Goal: Task Accomplishment & Management: Use online tool/utility

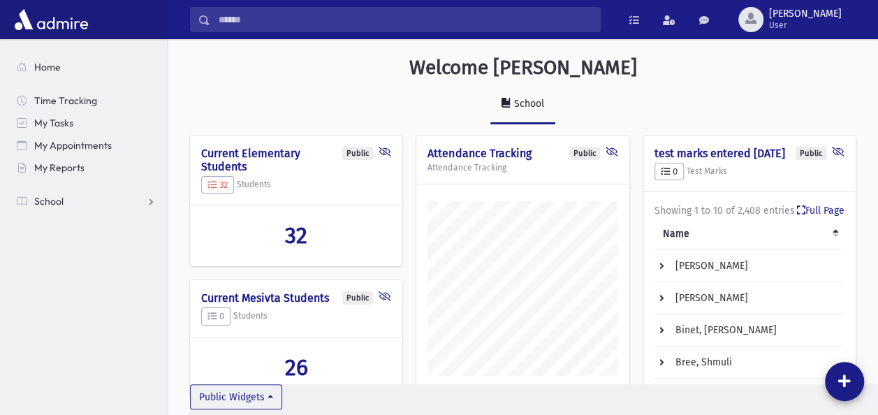
scroll to position [667, 710]
click at [84, 197] on link "School" at bounding box center [86, 201] width 161 height 22
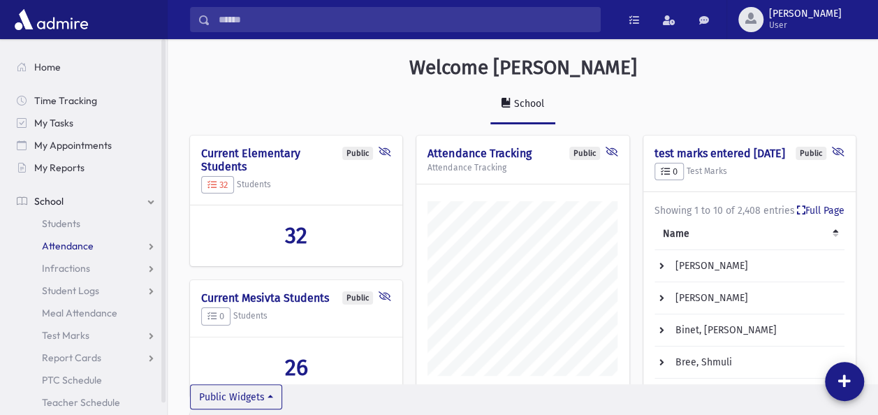
click at [69, 243] on span "Attendance" at bounding box center [68, 246] width 52 height 13
click at [57, 263] on span "Entry" at bounding box center [65, 268] width 24 height 13
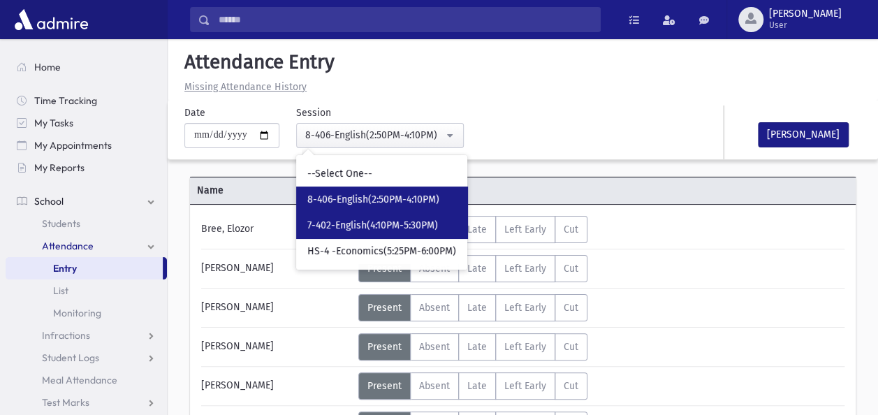
click at [376, 216] on link "7-402-English(4:10PM-5:30PM)" at bounding box center [381, 225] width 171 height 26
select select "****"
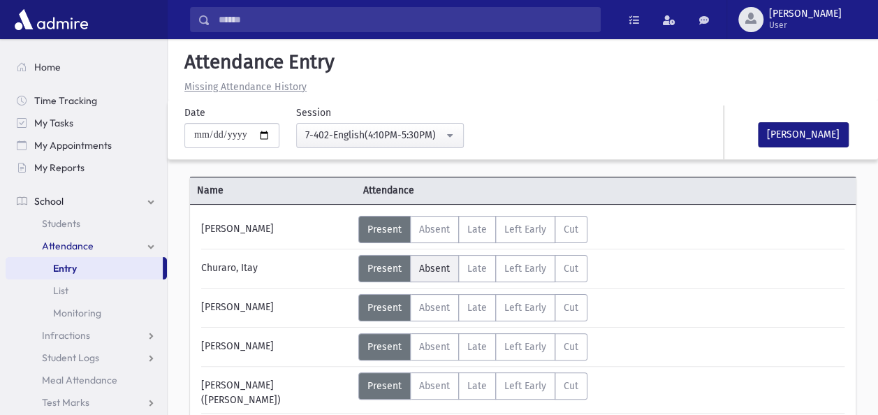
click at [426, 259] on label "Absent A" at bounding box center [434, 268] width 49 height 27
click at [278, 271] on div "Churaro, Itay" at bounding box center [276, 268] width 164 height 27
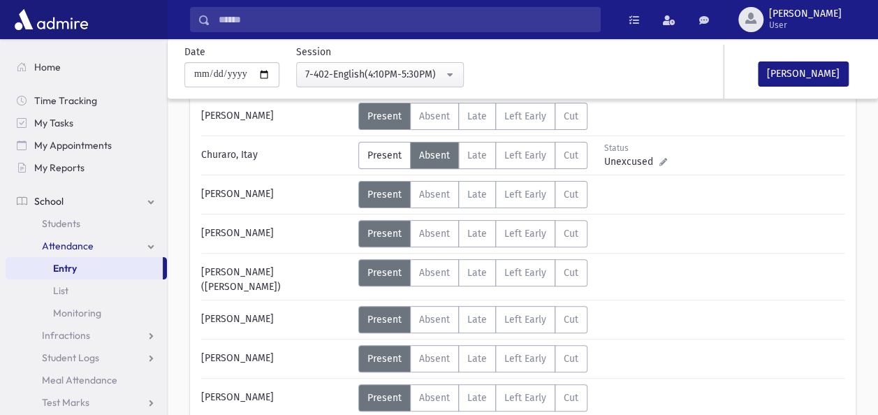
scroll to position [140, 0]
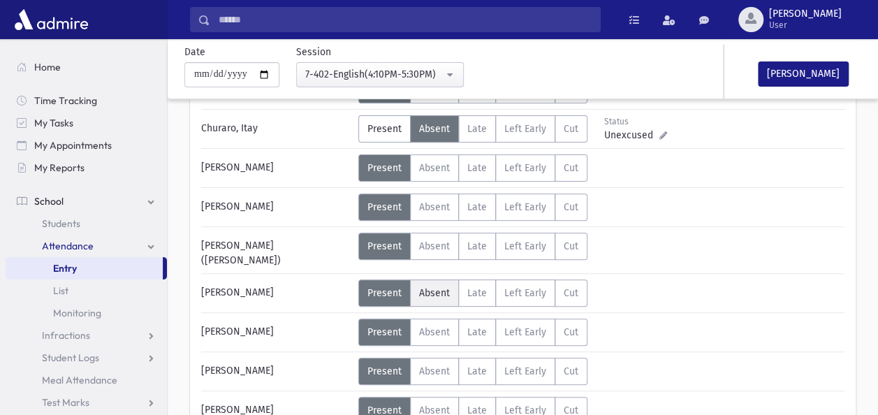
click at [423, 289] on span "Absent" at bounding box center [434, 293] width 31 height 12
click at [294, 283] on div "[PERSON_NAME]" at bounding box center [276, 292] width 164 height 27
click at [296, 366] on div "[PERSON_NAME]" at bounding box center [276, 371] width 164 height 27
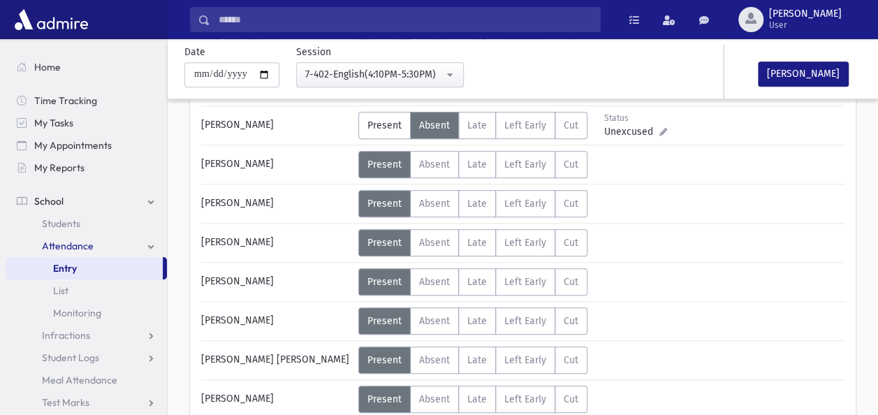
scroll to position [335, 0]
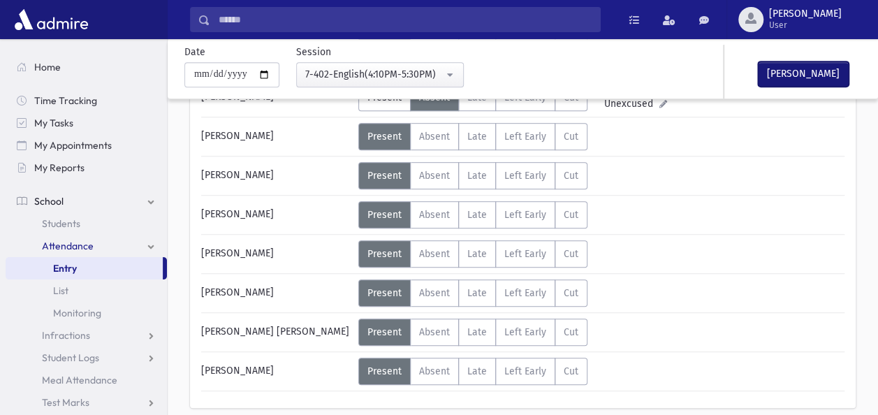
click at [790, 71] on button "[PERSON_NAME]" at bounding box center [803, 73] width 91 height 25
